Goal: Obtain resource: Download file/media

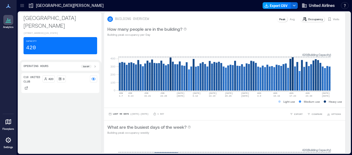
click at [207, 5] on button "Export CSV" at bounding box center [276, 5] width 28 height 7
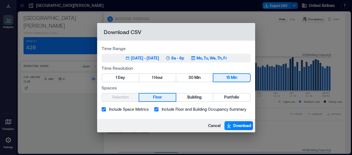
click at [148, 16] on div "[DATE] - [DATE]" at bounding box center [145, 58] width 28 height 6
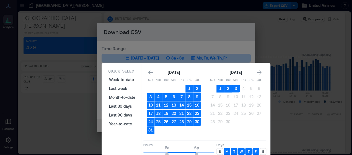
click at [189, 16] on button "8" at bounding box center [189, 97] width 8 height 8
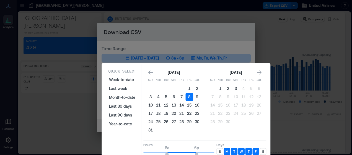
click at [190, 16] on button "22" at bounding box center [189, 114] width 8 height 8
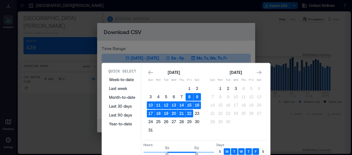
click at [207, 16] on div "S" at bounding box center [219, 151] width 7 height 7
click at [207, 16] on div "S" at bounding box center [262, 151] width 7 height 7
drag, startPoint x: 166, startPoint y: 154, endPoint x: 181, endPoint y: 153, distance: 15.0
click at [170, 16] on span "7a 6p" at bounding box center [178, 152] width 71 height 8
drag, startPoint x: 170, startPoint y: 152, endPoint x: 165, endPoint y: 153, distance: 4.2
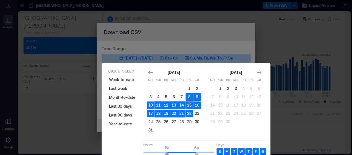
click at [165, 16] on span "8a" at bounding box center [166, 154] width 3 height 2
drag, startPoint x: 165, startPoint y: 153, endPoint x: 161, endPoint y: 154, distance: 4.7
click at [161, 16] on span "6a" at bounding box center [160, 154] width 3 height 2
type input "*"
click at [164, 16] on span "7a" at bounding box center [163, 154] width 3 height 2
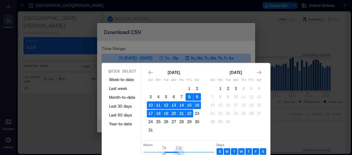
type input "**"
drag, startPoint x: 197, startPoint y: 154, endPoint x: 177, endPoint y: 155, distance: 19.9
click at [177, 16] on html "Analytics Floorplans Settings My Spaces [GEOGRAPHIC_DATA][PERSON_NAME] 1 C Conc…" at bounding box center [176, 77] width 352 height 155
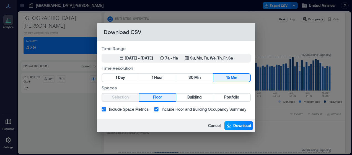
click at [207, 16] on span "Download" at bounding box center [242, 126] width 18 height 6
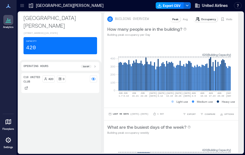
click at [175, 6] on button "Export CSV" at bounding box center [170, 5] width 28 height 7
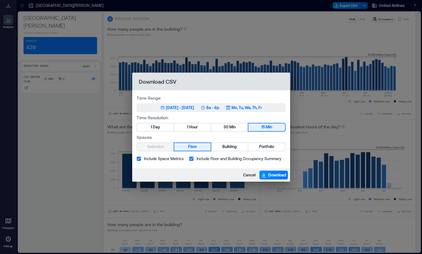
click at [184, 16] on div "[DATE] - [DATE]" at bounding box center [180, 108] width 28 height 6
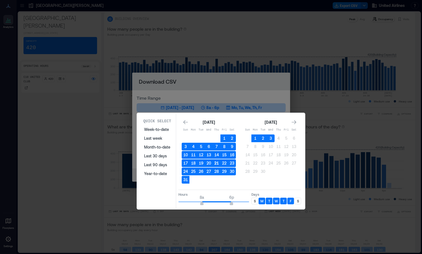
click at [207, 16] on button "21" at bounding box center [217, 164] width 8 height 8
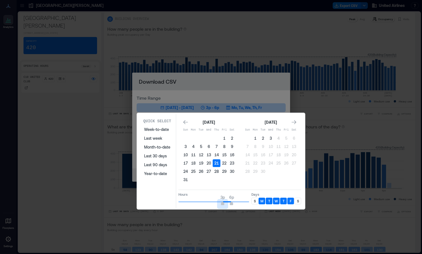
type input "**"
drag, startPoint x: 204, startPoint y: 206, endPoint x: 220, endPoint y: 209, distance: 16.1
click at [207, 16] on div "Quick Select Week-to-date Last week Month-to-date Last 30 days Last 90 days Yea…" at bounding box center [221, 161] width 168 height 97
click at [207, 16] on span "6p" at bounding box center [231, 204] width 3 height 2
click at [207, 16] on div "S" at bounding box center [254, 201] width 7 height 7
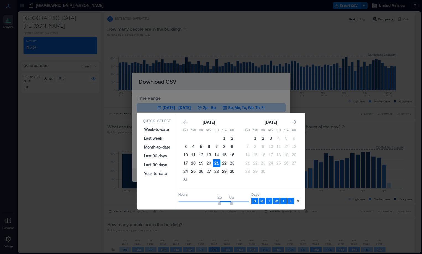
click at [207, 16] on p "S" at bounding box center [298, 201] width 2 height 4
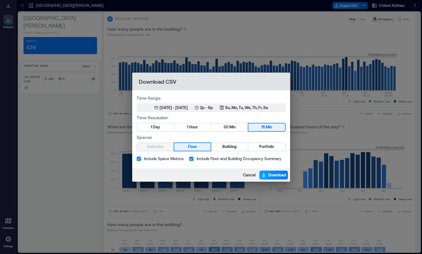
click at [207, 16] on button "Download" at bounding box center [273, 175] width 28 height 9
